Goal: Task Accomplishment & Management: Manage account settings

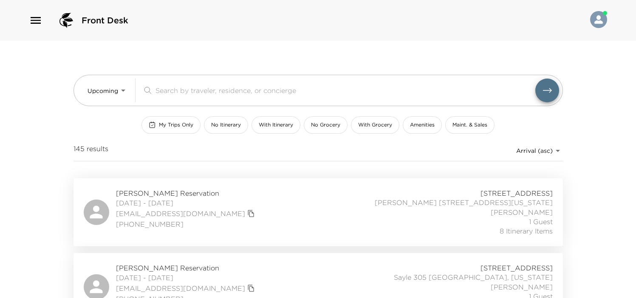
scroll to position [212, 0]
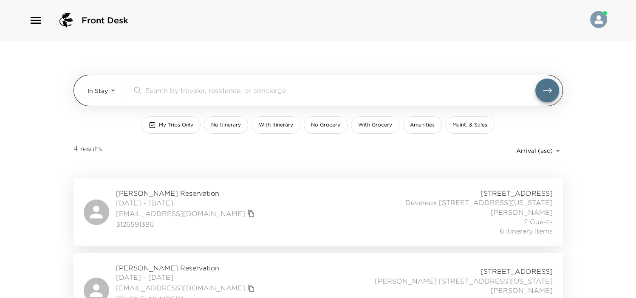
click at [97, 90] on body "Front Desk In Stay In-Stay ​ My Trips Only No Itinerary With Itinerary No Groce…" at bounding box center [318, 149] width 636 height 298
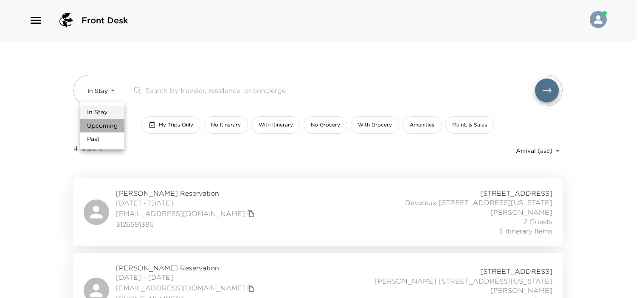
click at [104, 127] on span "Upcoming" at bounding box center [102, 126] width 31 height 8
type input "Upcoming"
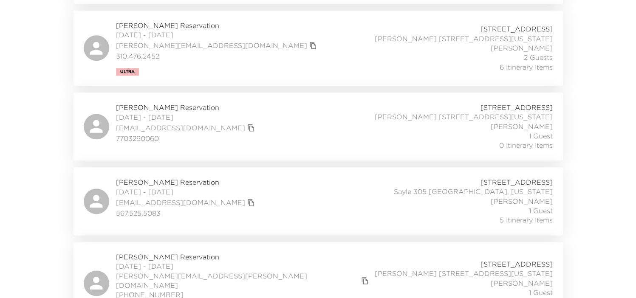
scroll to position [1062, 0]
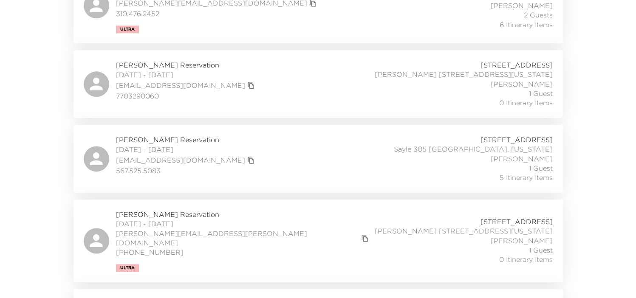
click at [275, 146] on div "Carrie Templin Reservation 10/13/2025 - 10/16/2025 mysabaka1@gmail.com 567.525.…" at bounding box center [318, 159] width 469 height 48
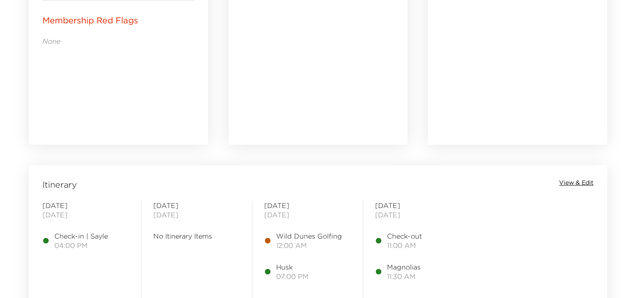
scroll to position [637, 0]
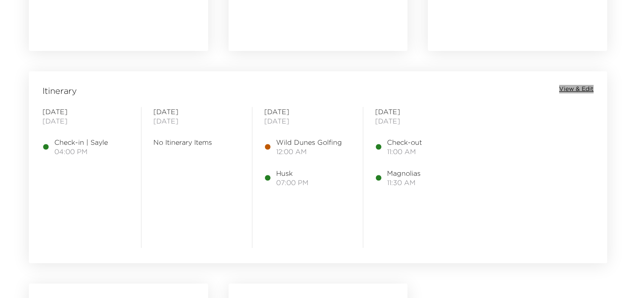
click at [585, 92] on span "View & Edit" at bounding box center [576, 89] width 34 height 8
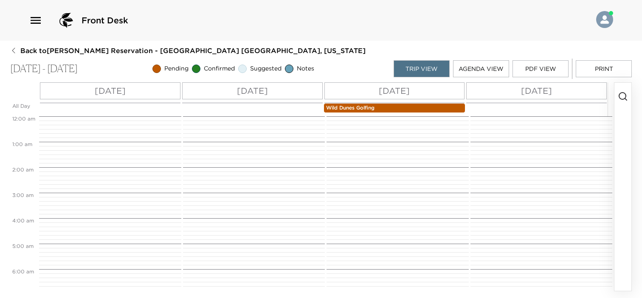
scroll to position [408, 0]
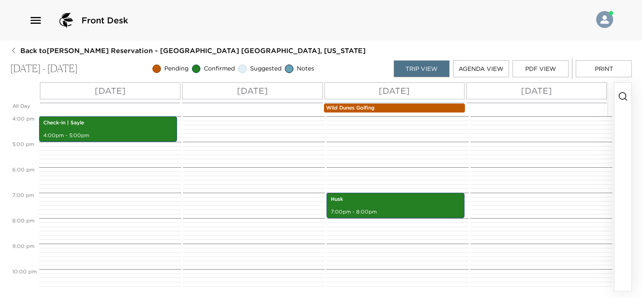
click at [410, 107] on p "Wild Dunes Golfing" at bounding box center [394, 107] width 137 height 7
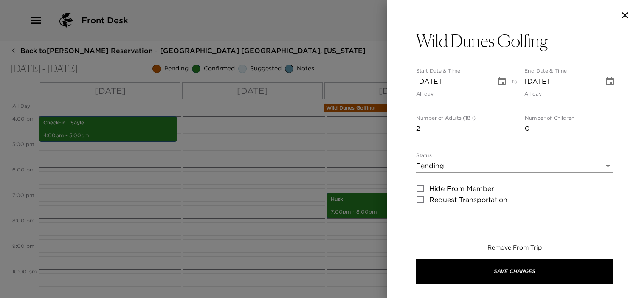
click at [494, 172] on body "Front Desk Back to [PERSON_NAME][GEOGRAPHIC_DATA] - [GEOGRAPHIC_DATA] 305 [GEOG…" at bounding box center [321, 149] width 642 height 298
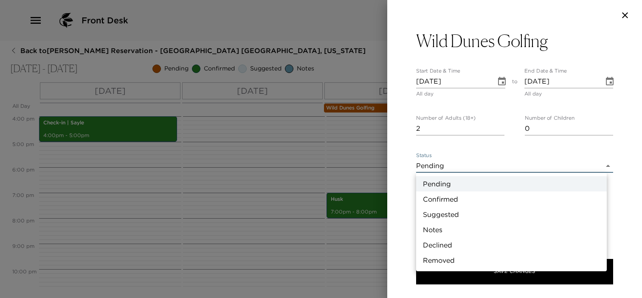
click at [464, 200] on li "Confirmed" at bounding box center [511, 199] width 191 height 15
type input "Confirmed"
type textarea "Confirmed for a 2-some at 9:10am on the Links Course at [GEOGRAPHIC_DATA]. Plea…"
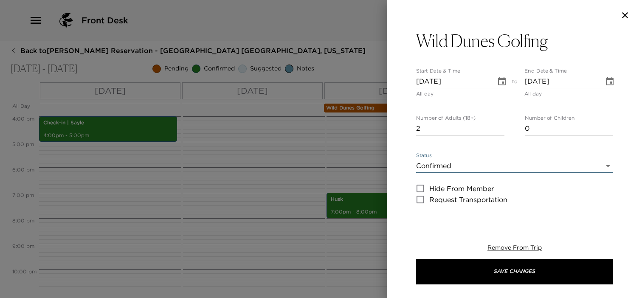
click at [497, 84] on icon "Choose date, selected date is Oct 15, 2025" at bounding box center [502, 81] width 10 height 10
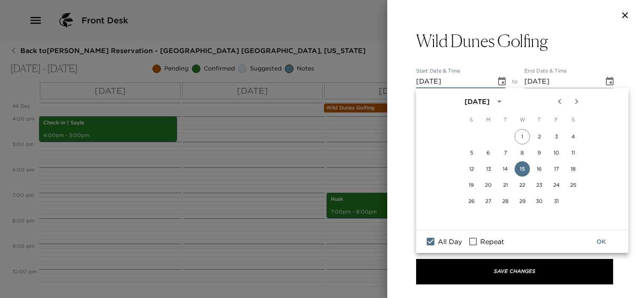
click at [429, 242] on input "All Day" at bounding box center [431, 241] width 18 height 11
checkbox input "false"
type input "[DATE] 12:00 AM"
type input "[DATE] 11:59 PM"
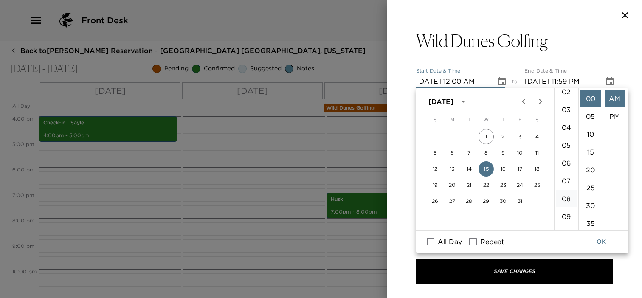
click at [564, 199] on li "08" at bounding box center [566, 198] width 20 height 17
click at [592, 166] on li "20" at bounding box center [591, 169] width 20 height 17
type input "[DATE] 08:20 AM"
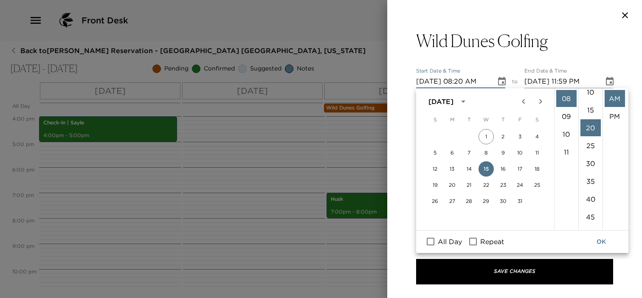
scroll to position [71, 0]
click at [605, 247] on button "OK" at bounding box center [601, 242] width 27 height 16
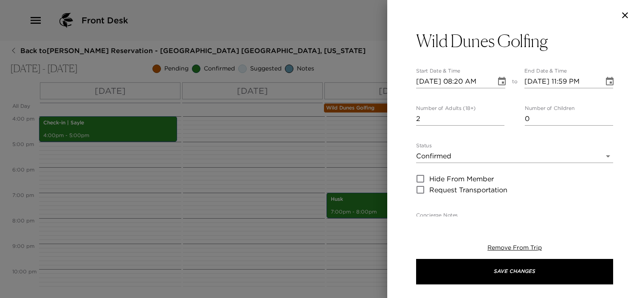
click at [605, 84] on icon "Choose date, selected date is Oct 15, 2025" at bounding box center [610, 81] width 10 height 10
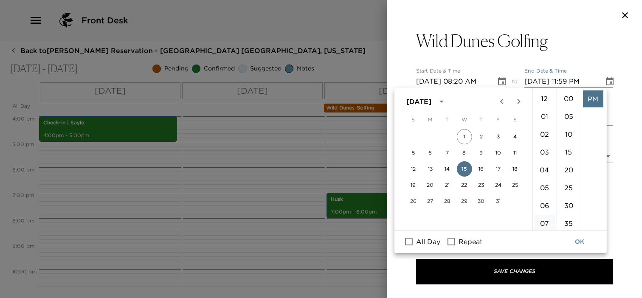
scroll to position [0, 0]
click at [547, 97] on li "12" at bounding box center [544, 98] width 20 height 17
click at [583, 244] on button "OK" at bounding box center [579, 242] width 27 height 16
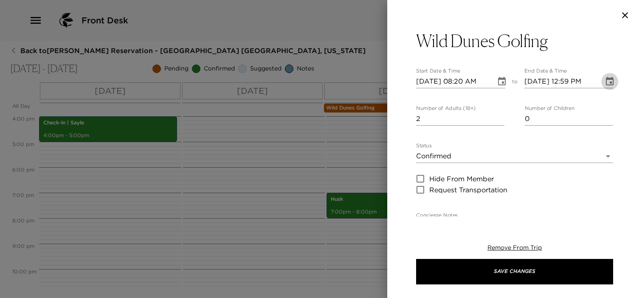
click at [606, 84] on icon "Choose date, selected date is Oct 15, 2025" at bounding box center [610, 81] width 8 height 8
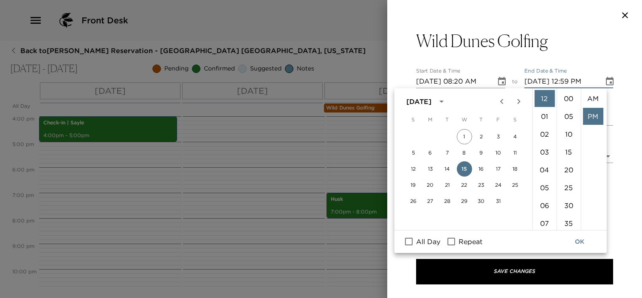
scroll to position [17, 0]
click at [567, 95] on li "00" at bounding box center [569, 98] width 20 height 17
type input "[DATE] 12:00 PM"
click at [584, 243] on button "OK" at bounding box center [579, 242] width 27 height 16
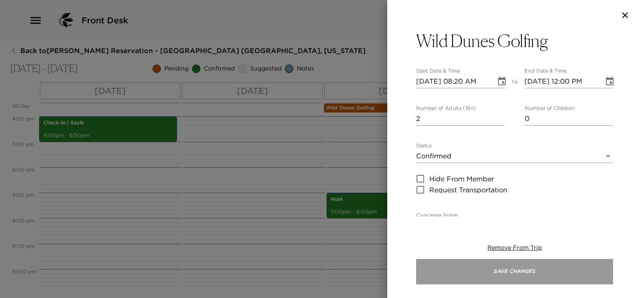
click at [578, 272] on button "Save Changes" at bounding box center [514, 271] width 197 height 25
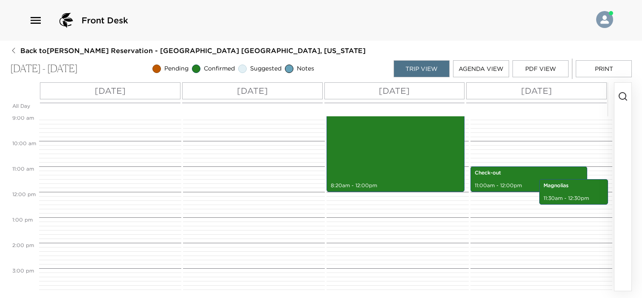
scroll to position [183, 0]
